Goal: Information Seeking & Learning: Learn about a topic

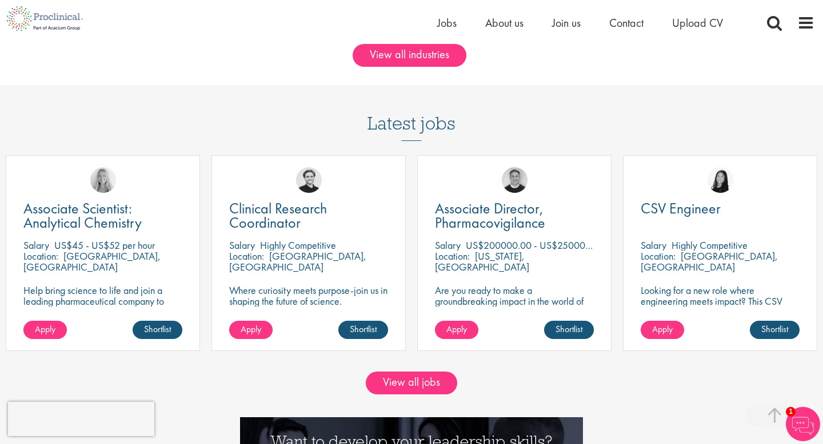
scroll to position [678, 0]
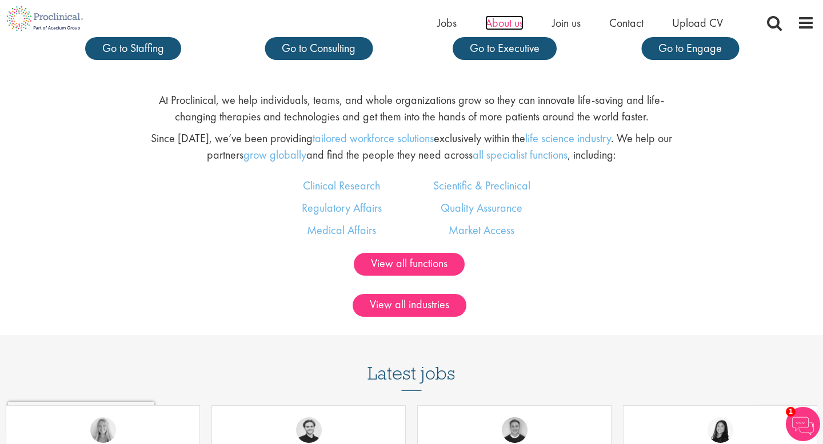
click at [501, 19] on span "About us" at bounding box center [504, 22] width 38 height 15
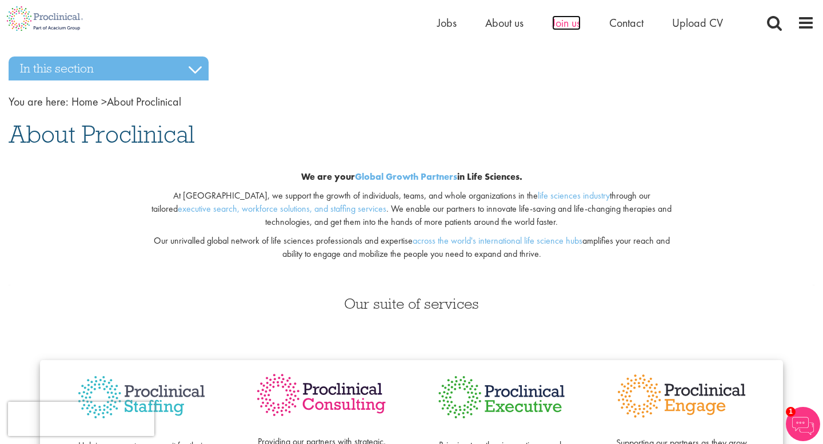
click at [562, 26] on span "Join us" at bounding box center [566, 22] width 29 height 15
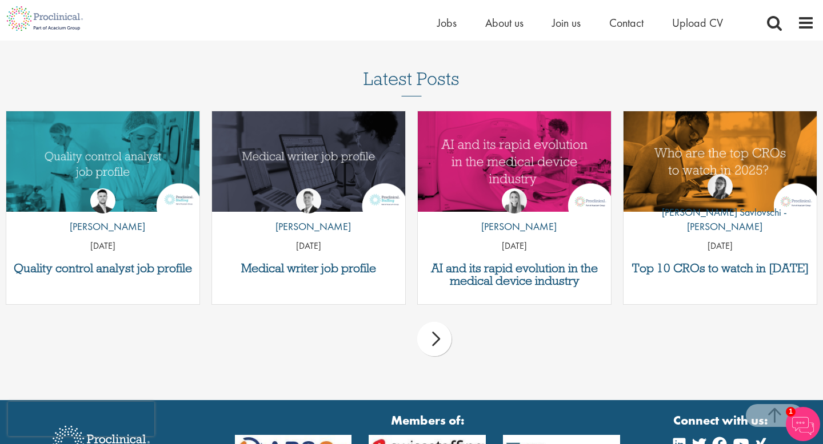
scroll to position [1420, 0]
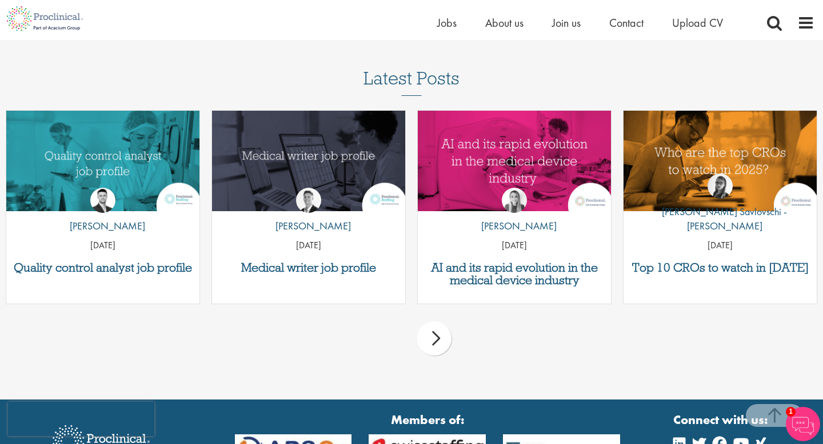
click at [438, 344] on div "next" at bounding box center [434, 339] width 34 height 34
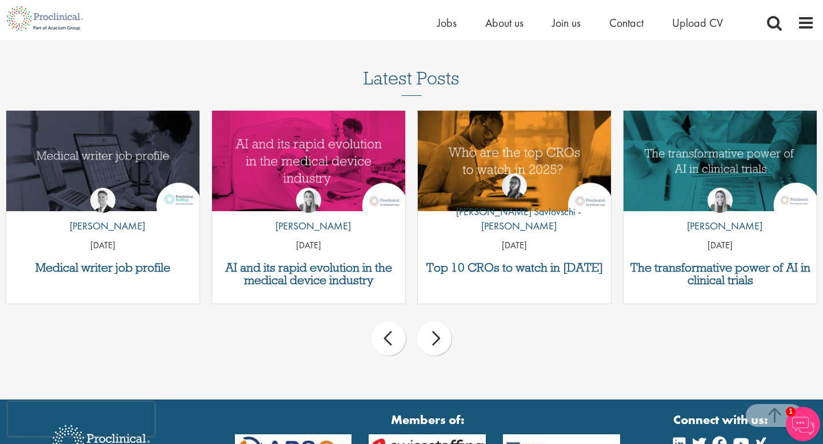
click at [438, 344] on div "next" at bounding box center [434, 339] width 34 height 34
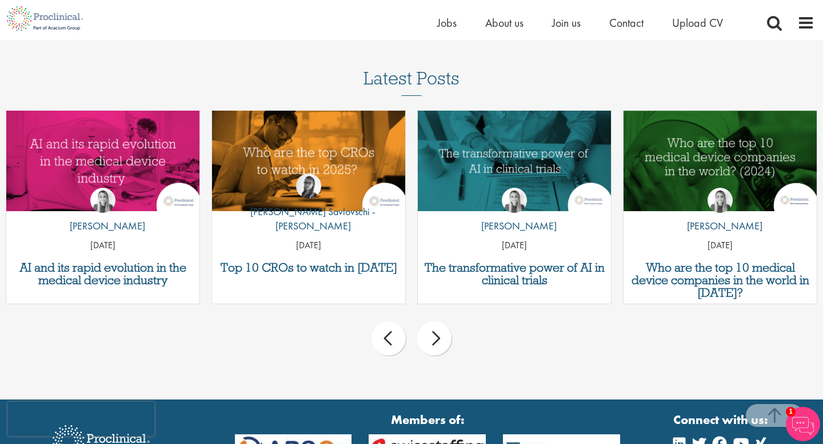
click at [438, 344] on div "next" at bounding box center [434, 339] width 34 height 34
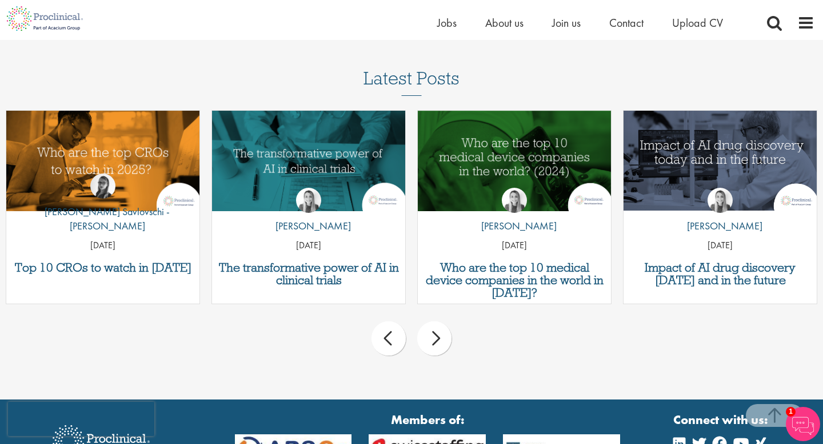
click at [438, 344] on div "next" at bounding box center [434, 339] width 34 height 34
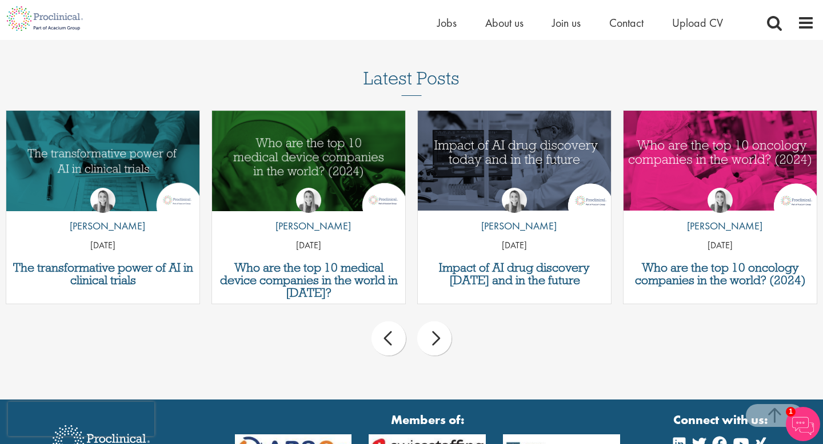
click at [438, 344] on div "next" at bounding box center [434, 339] width 34 height 34
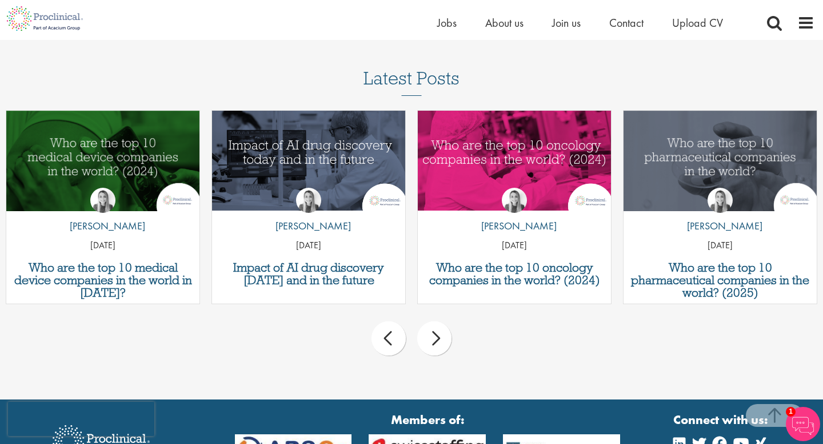
click at [438, 344] on div "next" at bounding box center [434, 339] width 34 height 34
